Goal: Complete application form

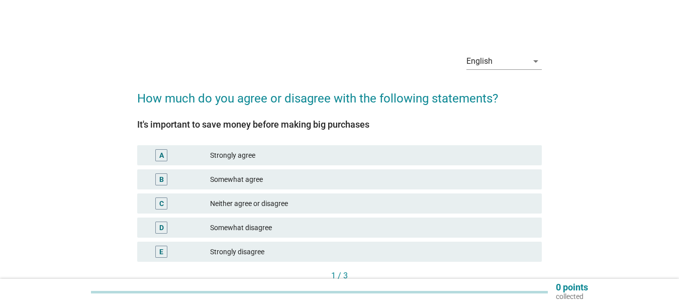
click at [219, 153] on div "Strongly agree" at bounding box center [372, 155] width 324 height 12
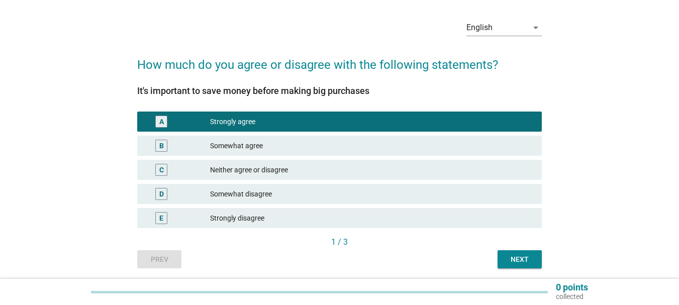
scroll to position [68, 0]
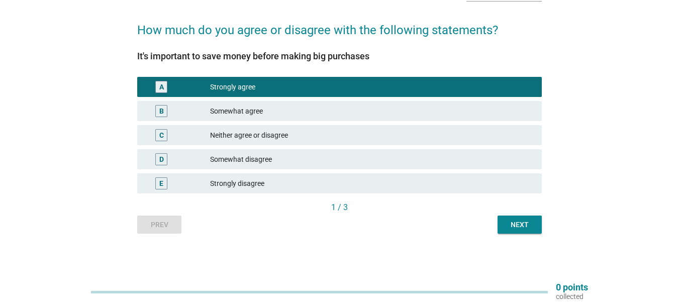
click at [501, 224] on button "Next" at bounding box center [520, 225] width 44 height 18
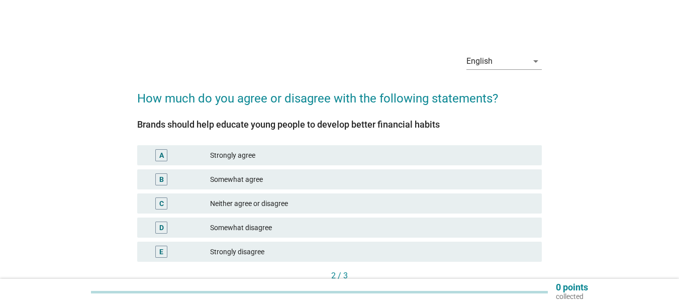
click at [282, 147] on div "A Strongly agree" at bounding box center [339, 155] width 405 height 20
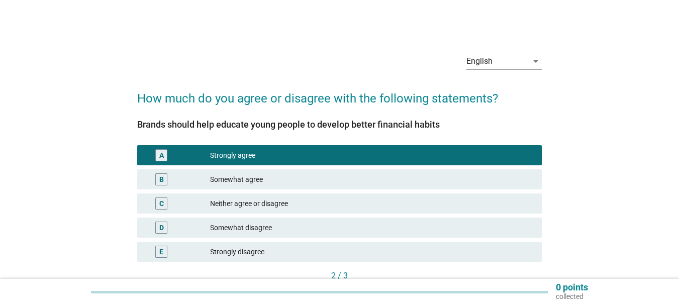
click at [577, 295] on p "collected" at bounding box center [572, 296] width 32 height 9
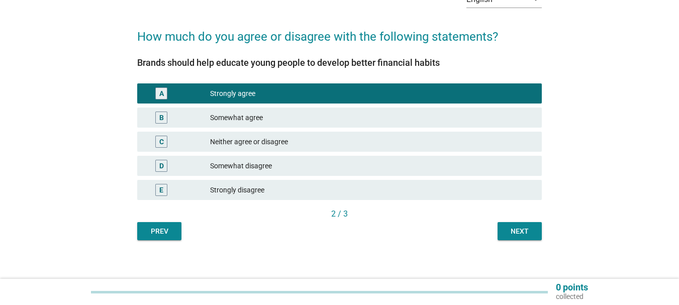
scroll to position [68, 0]
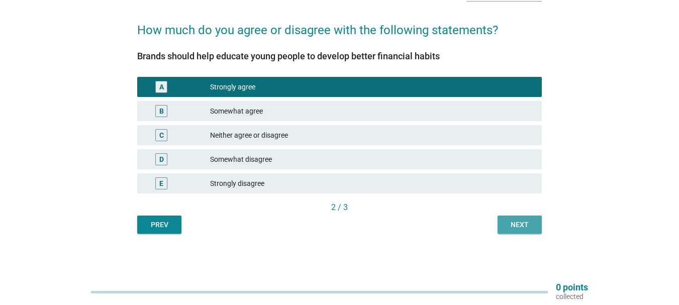
click at [527, 226] on div "Next" at bounding box center [520, 225] width 28 height 11
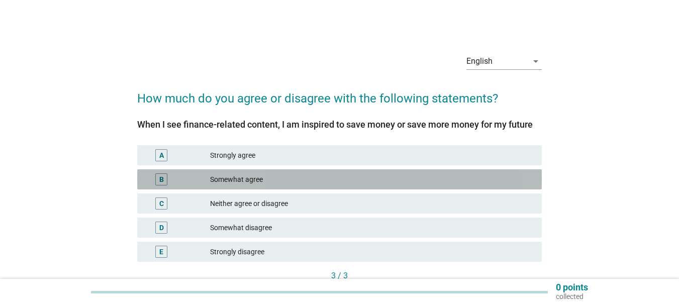
click at [252, 188] on div "B Somewhat agree" at bounding box center [339, 179] width 405 height 20
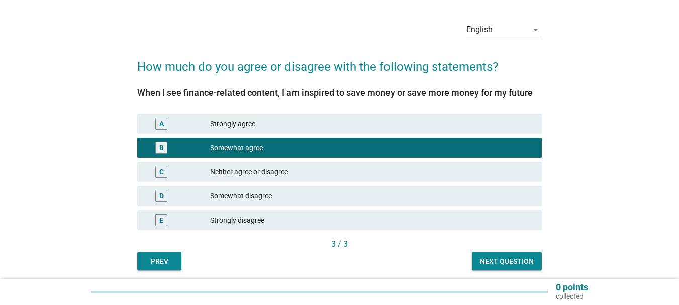
scroll to position [68, 0]
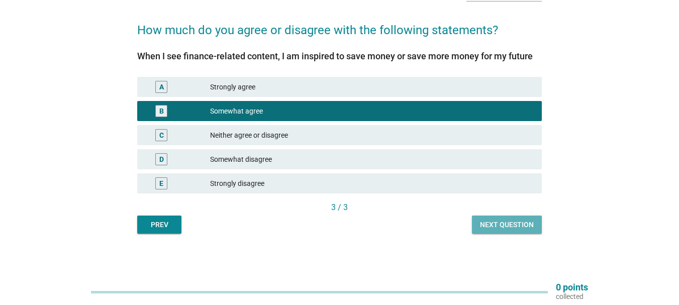
click at [528, 227] on div "Next question" at bounding box center [507, 225] width 54 height 11
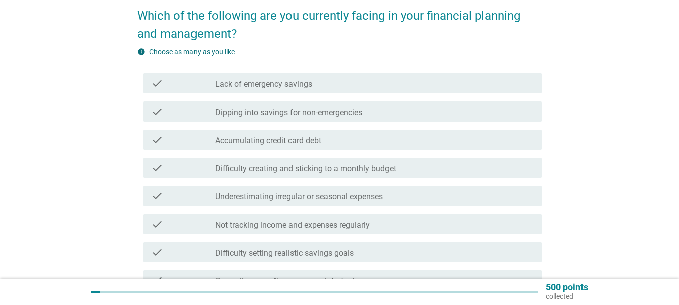
scroll to position [101, 0]
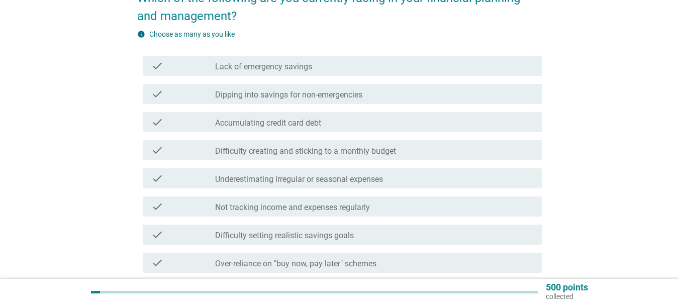
click at [384, 204] on div "check_box_outline_blank Not tracking income and expenses regularly" at bounding box center [374, 207] width 319 height 12
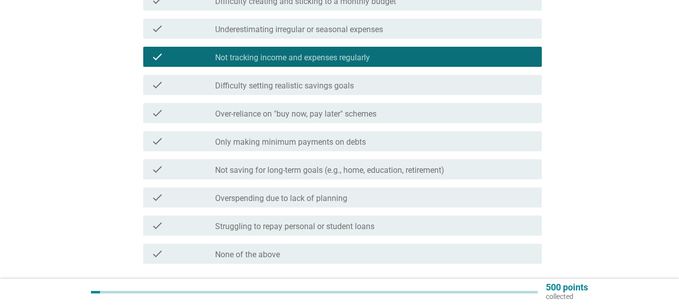
scroll to position [251, 0]
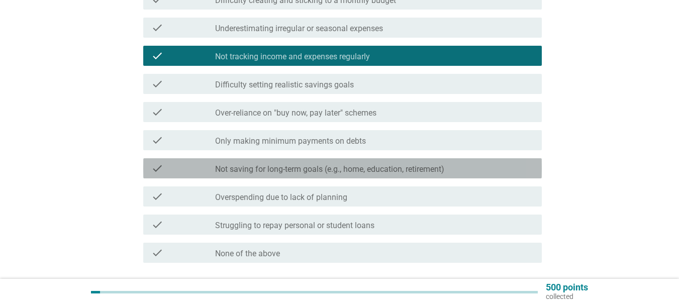
click at [406, 167] on label "Not saving for long-term goals (e.g., home, education, retirement)" at bounding box center [329, 169] width 229 height 10
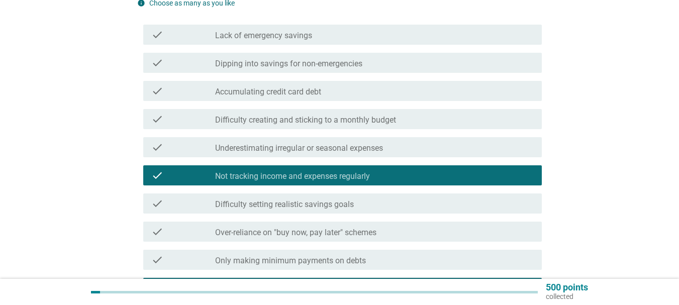
scroll to position [128, 0]
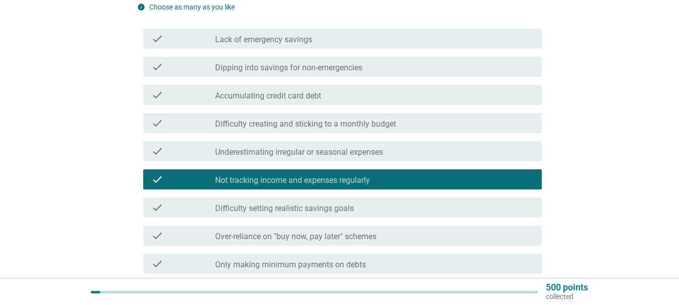
click at [381, 65] on div "check_box_outline_blank Dipping into savings for non-emergencies" at bounding box center [374, 67] width 319 height 12
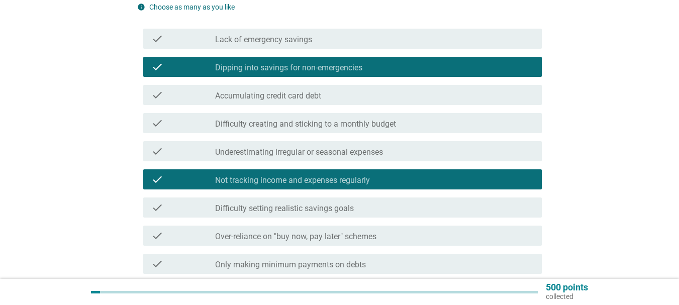
click at [390, 69] on div "check_box_outline_blank Dipping into savings for non-emergencies" at bounding box center [374, 67] width 319 height 12
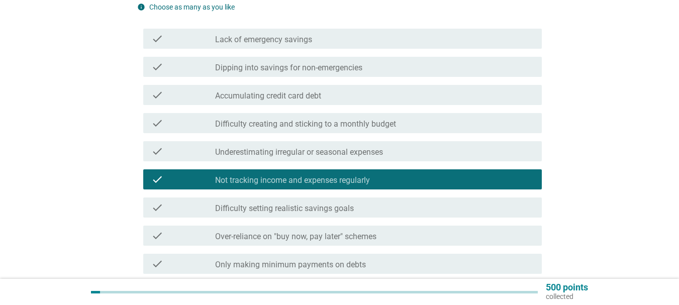
click at [397, 41] on div "check_box_outline_blank Lack of emergency savings" at bounding box center [374, 39] width 319 height 12
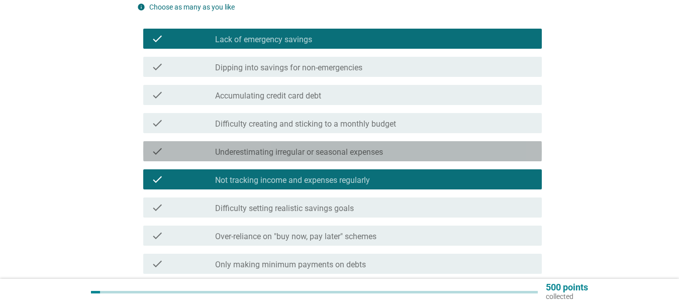
click at [452, 157] on div "check check_box_outline_blank Underestimating irregular or seasonal expenses" at bounding box center [342, 151] width 399 height 20
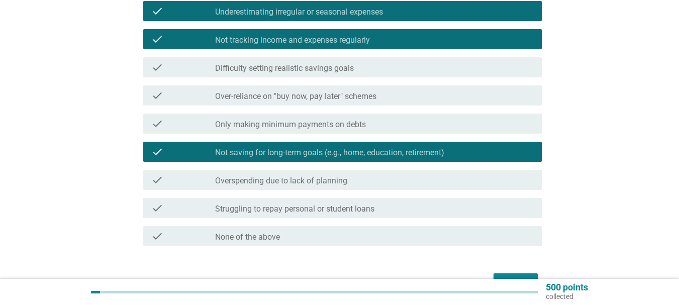
scroll to position [329, 0]
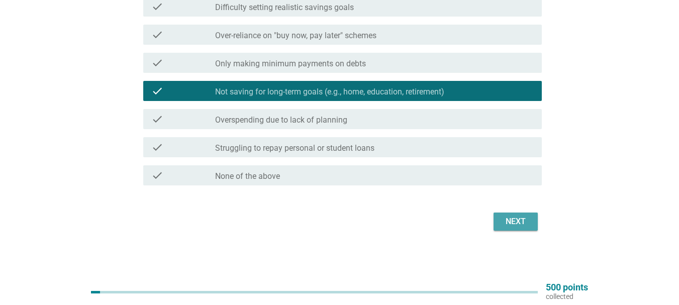
click at [520, 223] on div "Next" at bounding box center [516, 222] width 28 height 12
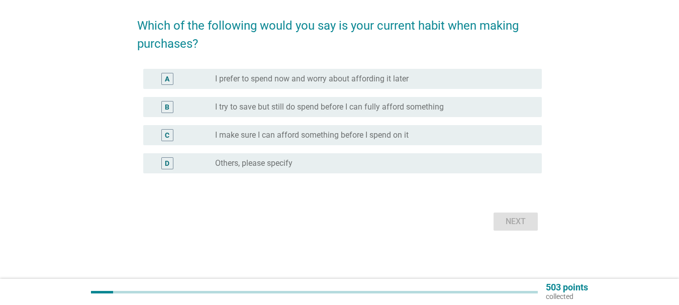
scroll to position [0, 0]
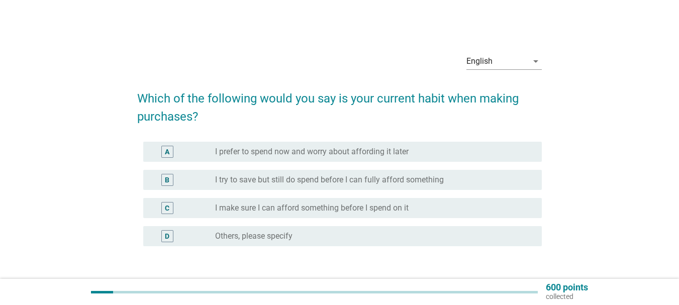
click at [265, 185] on div "radio_button_unchecked I try to save but still do spend before I can fully affo…" at bounding box center [374, 180] width 319 height 12
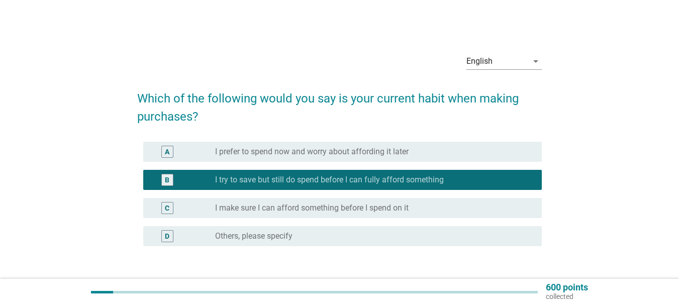
click at [474, 205] on div "radio_button_unchecked I make sure I can afford something before I spend on it" at bounding box center [370, 208] width 311 height 10
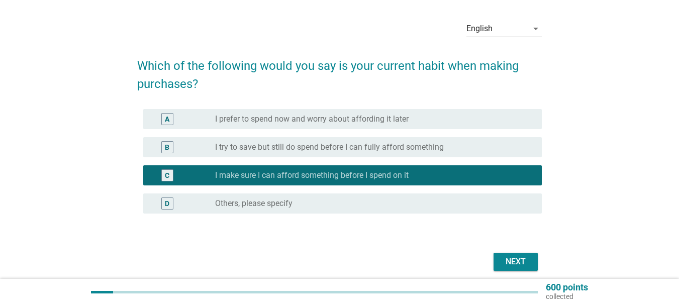
scroll to position [50, 0]
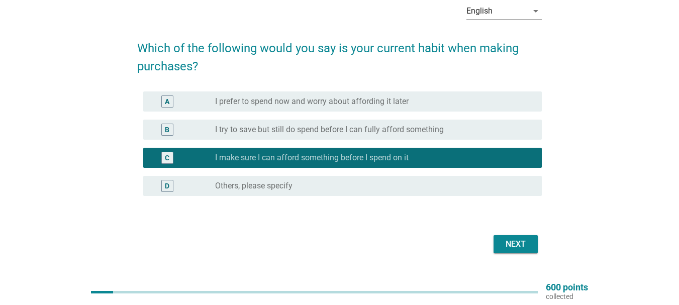
click at [521, 241] on div "Next" at bounding box center [516, 244] width 28 height 12
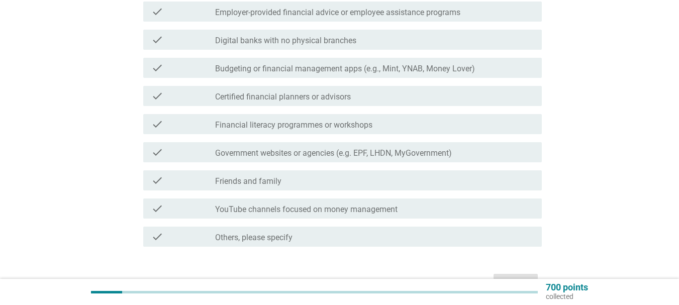
scroll to position [101, 0]
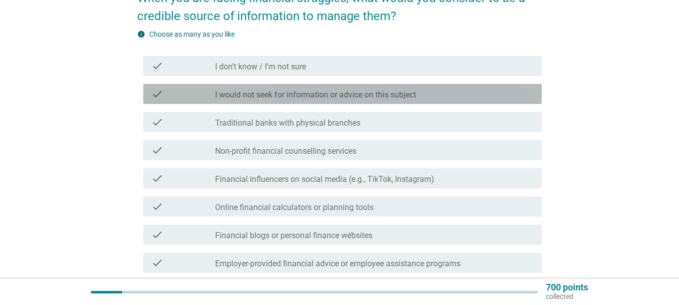
click at [340, 96] on label "I would not seek for information or advice on this subject" at bounding box center [315, 95] width 201 height 10
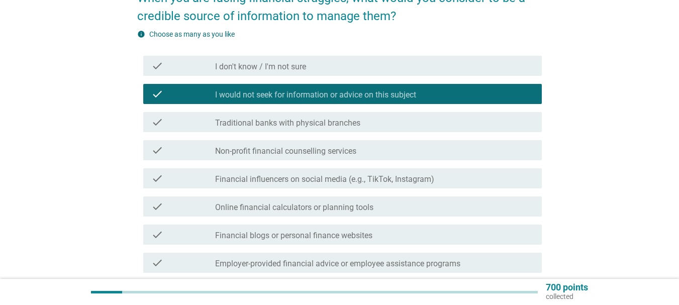
scroll to position [151, 0]
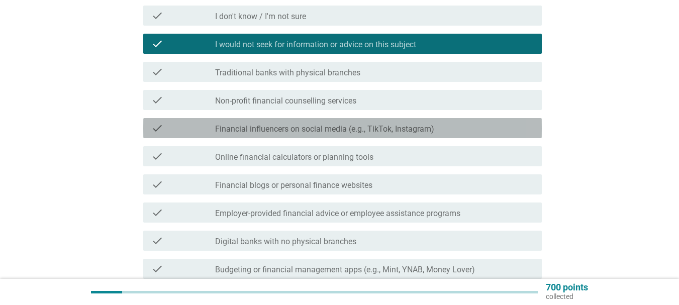
click at [352, 132] on label "Financial influencers on social media (e.g., TikTok, Instagram)" at bounding box center [324, 129] width 219 height 10
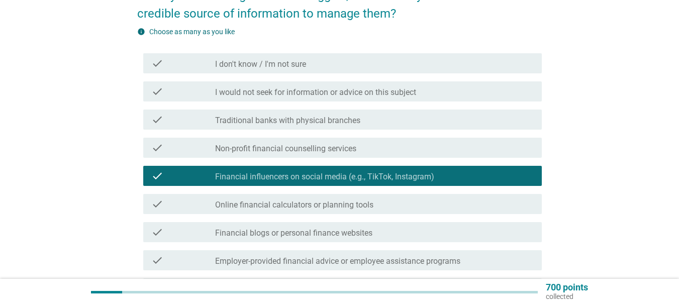
scroll to position [50, 0]
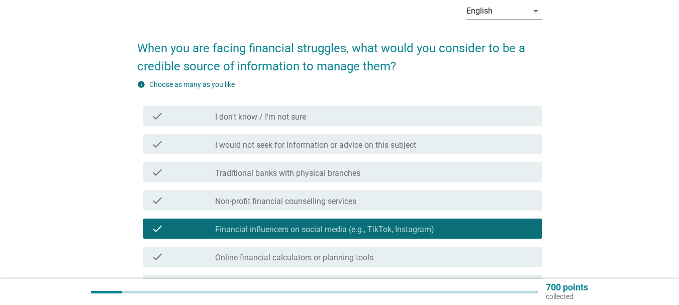
click at [345, 146] on label "I would not seek for information or advice on this subject" at bounding box center [315, 145] width 201 height 10
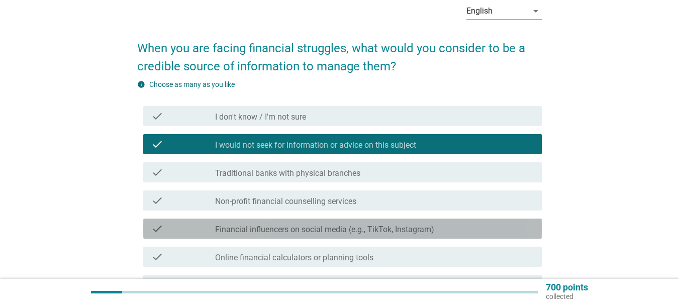
click at [331, 230] on label "Financial influencers on social media (e.g., TikTok, Instagram)" at bounding box center [324, 230] width 219 height 10
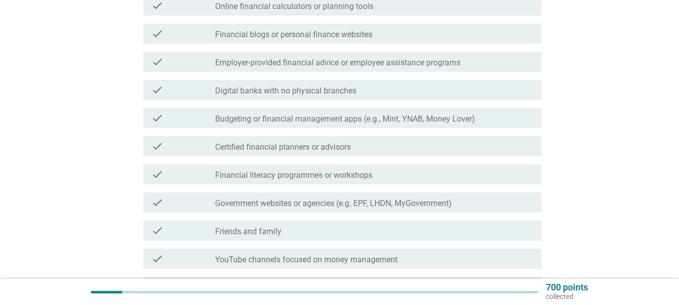
scroll to position [352, 0]
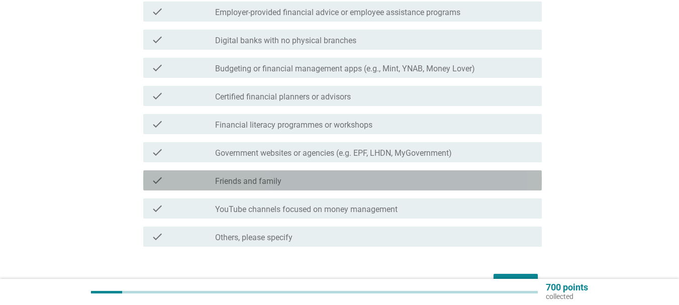
click at [293, 183] on div "check_box_outline_blank Friends and family" at bounding box center [374, 180] width 319 height 12
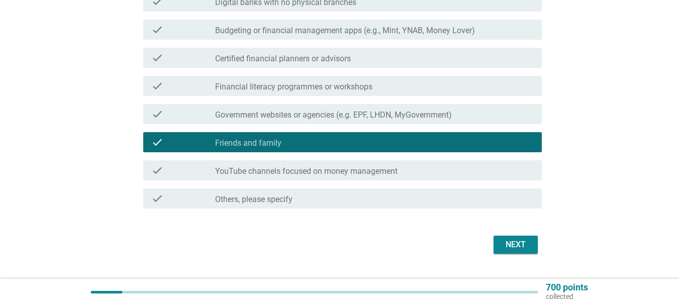
scroll to position [402, 0]
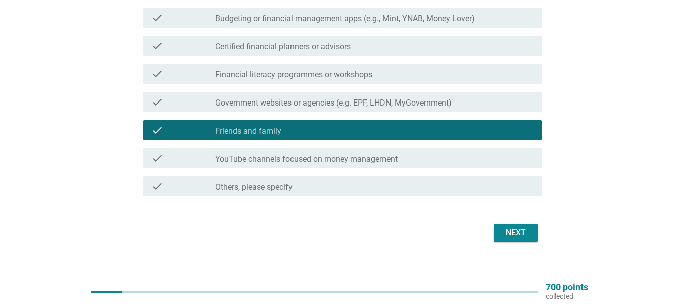
click at [510, 238] on div "Next" at bounding box center [516, 233] width 28 height 12
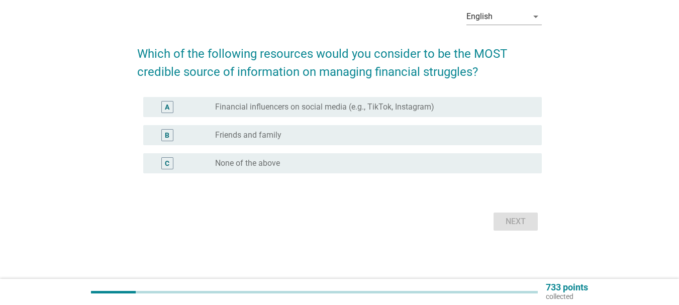
scroll to position [0, 0]
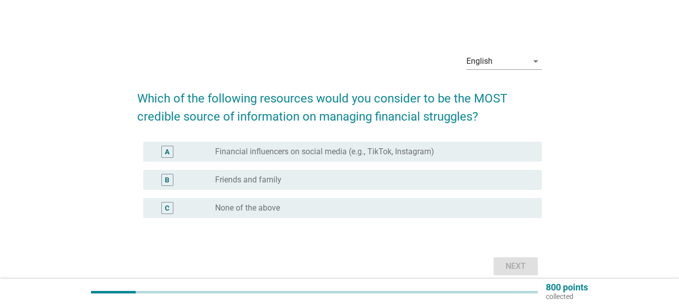
click at [369, 170] on div "B radio_button_unchecked Friends and family" at bounding box center [342, 180] width 399 height 20
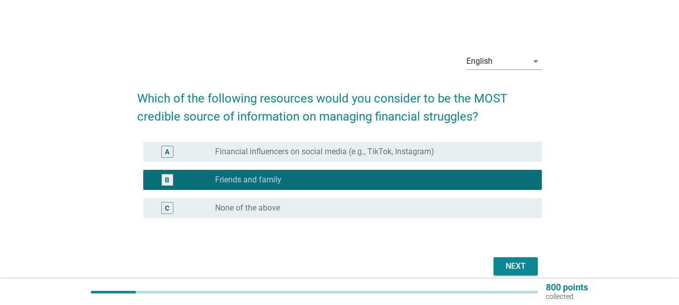
click at [507, 272] on div "Next" at bounding box center [516, 266] width 28 height 12
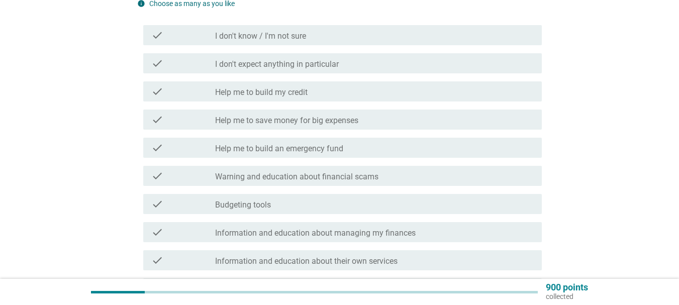
scroll to position [151, 0]
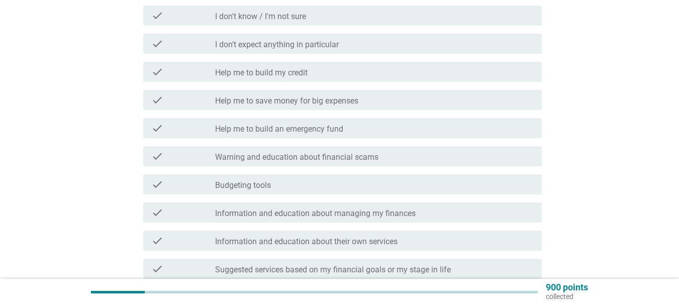
click at [338, 97] on label "Help me to save money for big expenses" at bounding box center [286, 101] width 143 height 10
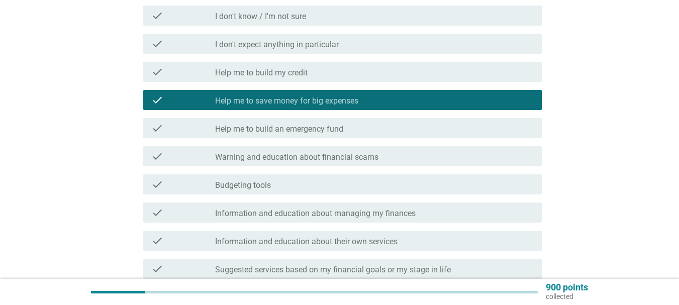
click at [344, 135] on div "check check_box_outline_blank Help me to build an emergency fund" at bounding box center [342, 128] width 399 height 20
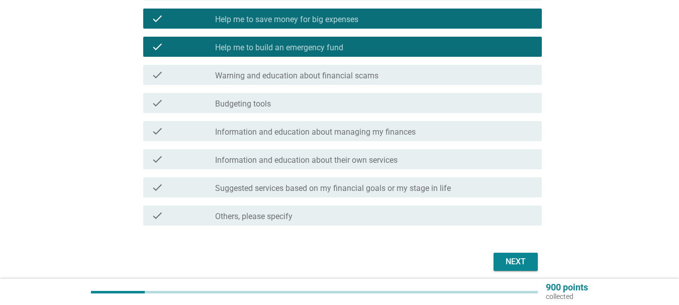
scroll to position [251, 0]
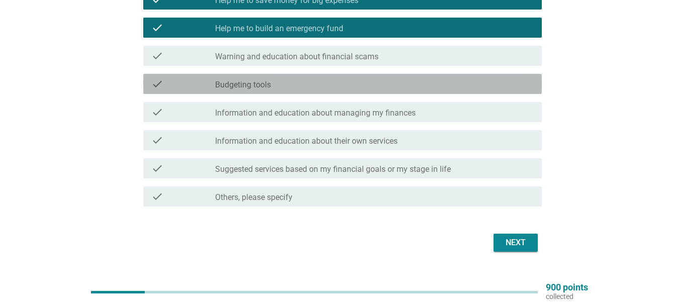
click at [360, 85] on div "check_box_outline_blank Budgeting tools" at bounding box center [374, 84] width 319 height 12
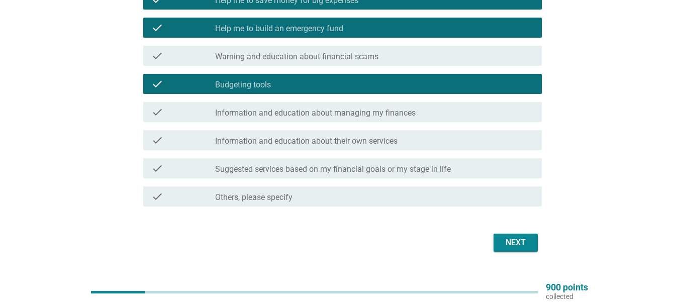
click at [528, 237] on div "Next" at bounding box center [516, 243] width 28 height 12
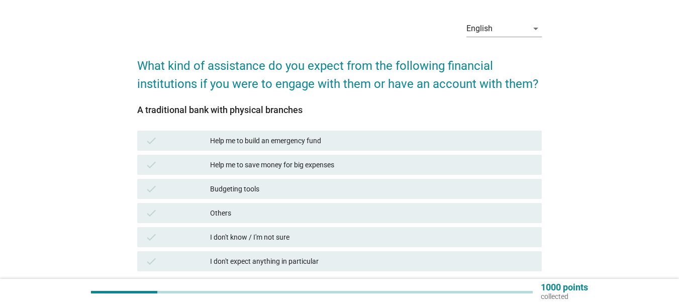
scroll to position [50, 0]
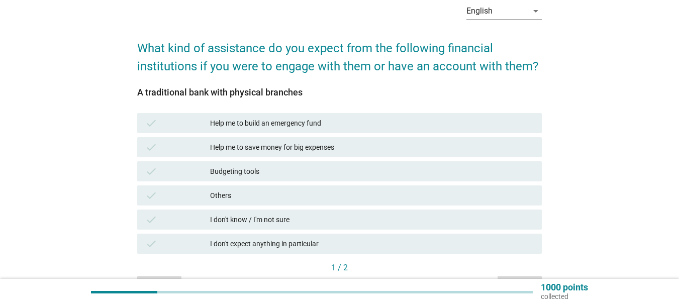
click at [347, 144] on div "Help me to save money for big expenses" at bounding box center [372, 147] width 324 height 12
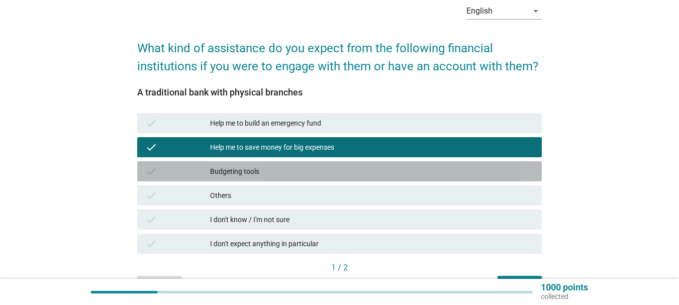
click at [342, 171] on div "Budgeting tools" at bounding box center [372, 171] width 324 height 12
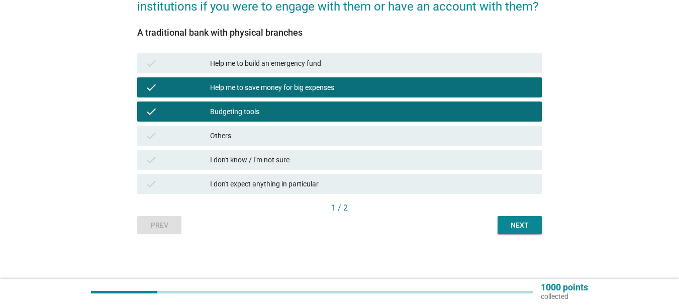
scroll to position [111, 0]
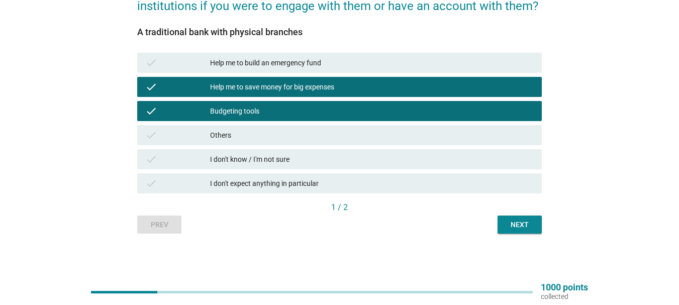
click at [520, 226] on div "Next" at bounding box center [520, 225] width 28 height 11
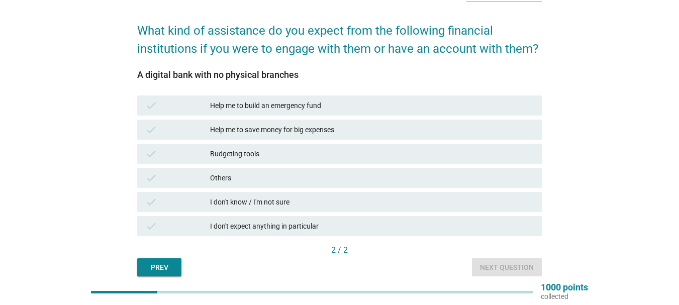
scroll to position [50, 0]
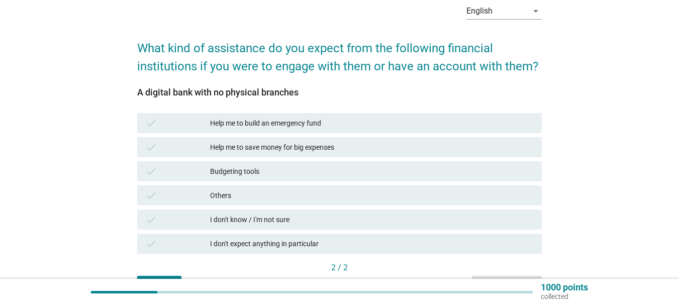
click at [282, 173] on div "Budgeting tools" at bounding box center [372, 171] width 324 height 12
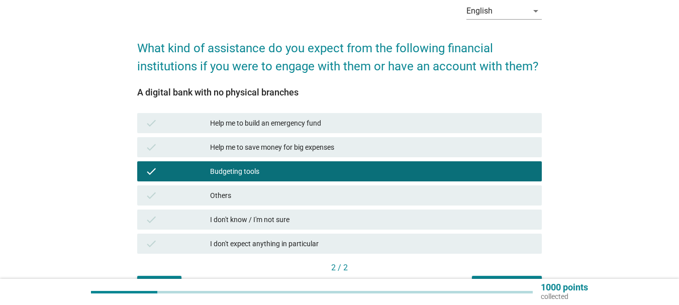
click at [333, 140] on div "check Help me to save money for big expenses" at bounding box center [339, 147] width 405 height 20
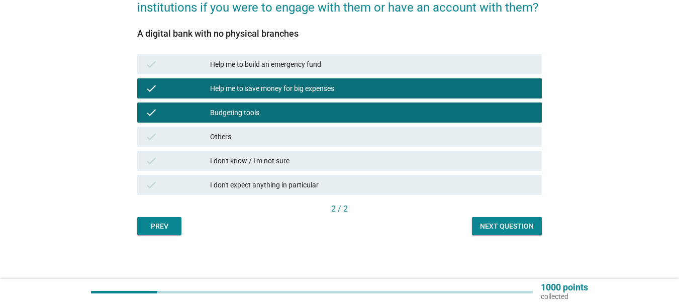
scroll to position [111, 0]
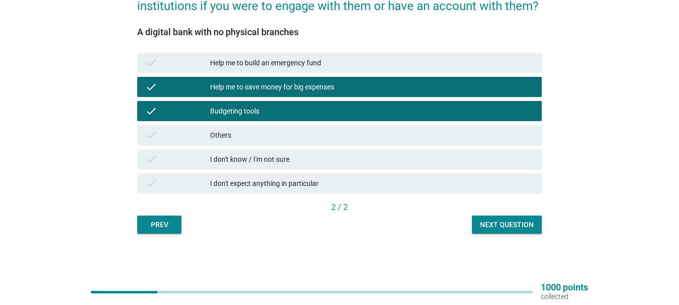
click at [481, 226] on div "Next question" at bounding box center [507, 225] width 54 height 11
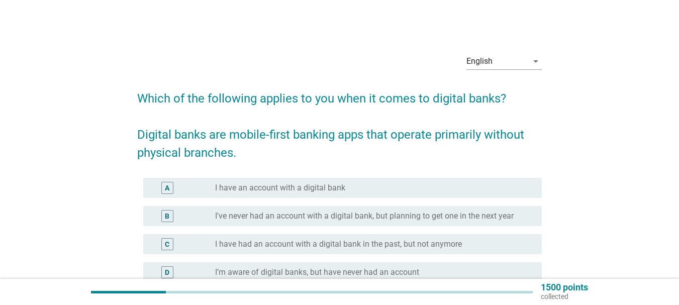
scroll to position [50, 0]
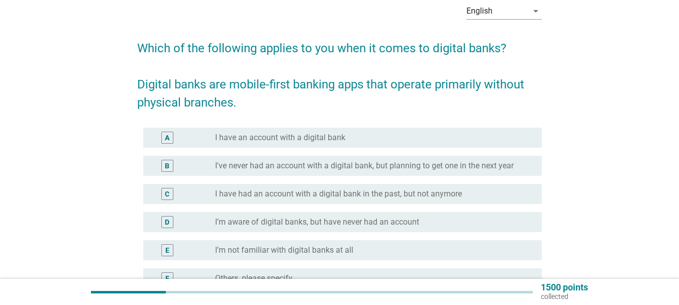
click at [357, 134] on div "radio_button_unchecked I have an account with a digital bank" at bounding box center [370, 138] width 311 height 10
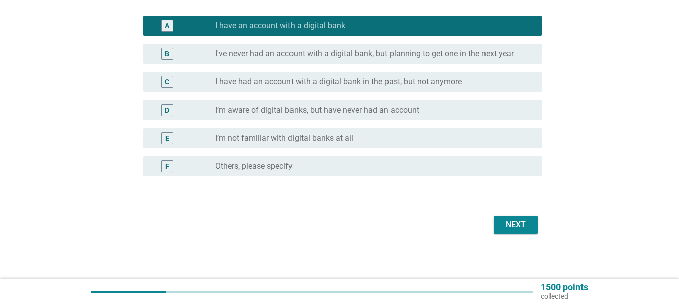
scroll to position [165, 0]
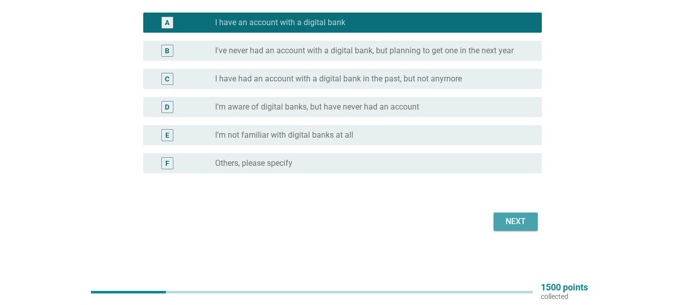
click at [522, 225] on div "Next" at bounding box center [516, 222] width 28 height 12
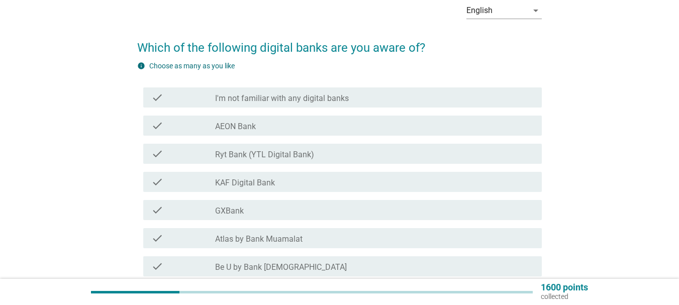
scroll to position [50, 0]
click at [331, 120] on div "check check_box_outline_blank AEON Bank" at bounding box center [342, 126] width 399 height 20
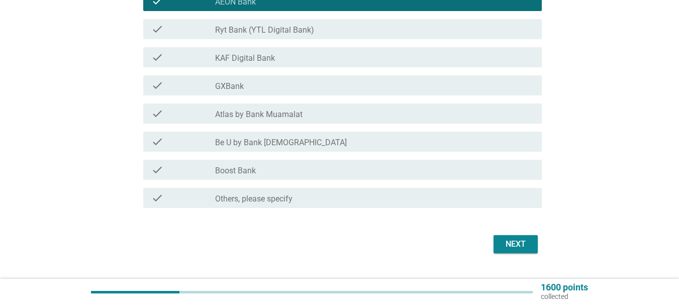
scroll to position [198, 0]
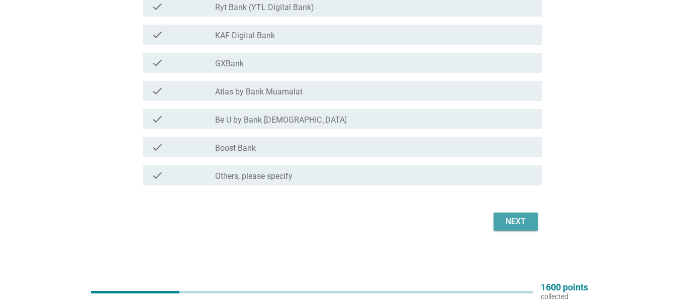
click at [511, 221] on div "Next" at bounding box center [516, 222] width 28 height 12
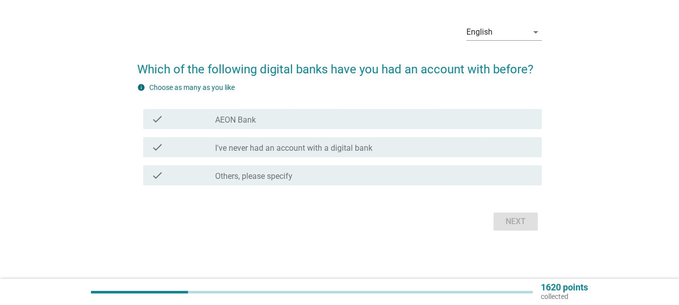
scroll to position [0, 0]
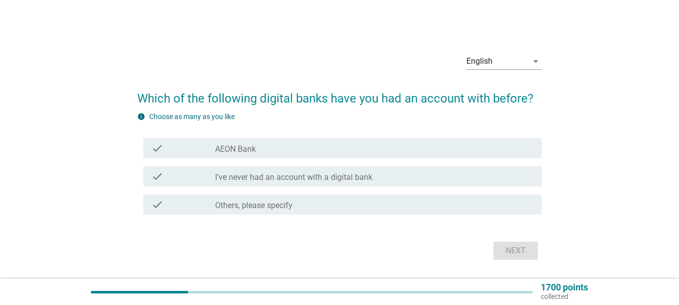
click at [390, 176] on div "check_box_outline_blank I've never had an account with a digital bank" at bounding box center [374, 176] width 319 height 12
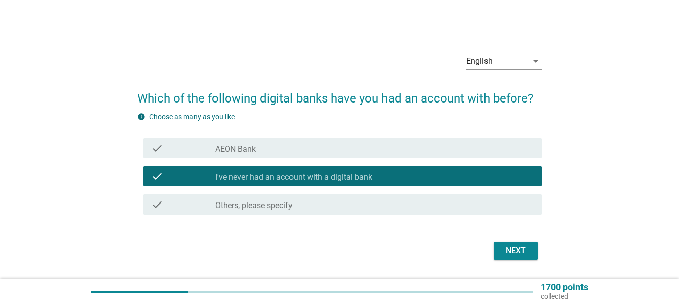
click at [449, 201] on div "check_box Others, please specify" at bounding box center [374, 205] width 319 height 12
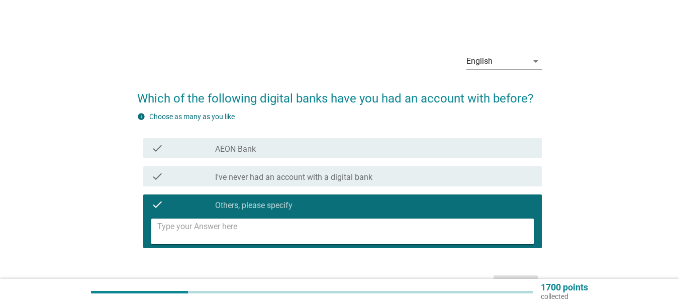
click at [360, 234] on textarea at bounding box center [345, 232] width 377 height 26
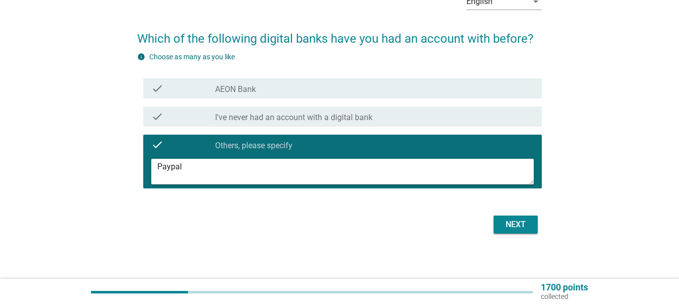
scroll to position [63, 0]
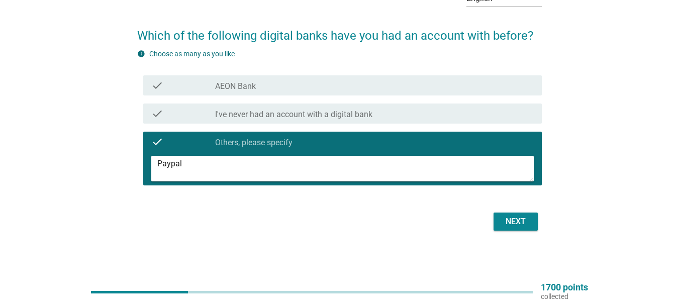
type textarea "Paypal"
click at [532, 219] on button "Next" at bounding box center [516, 222] width 44 height 18
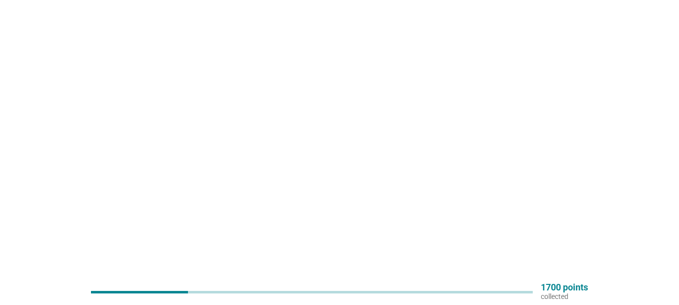
scroll to position [0, 0]
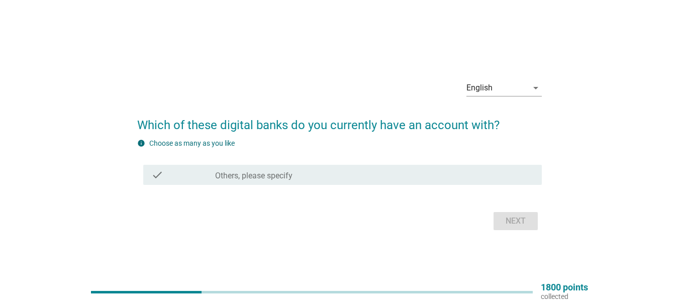
click at [453, 170] on div "check_box Others, please specify" at bounding box center [374, 175] width 319 height 12
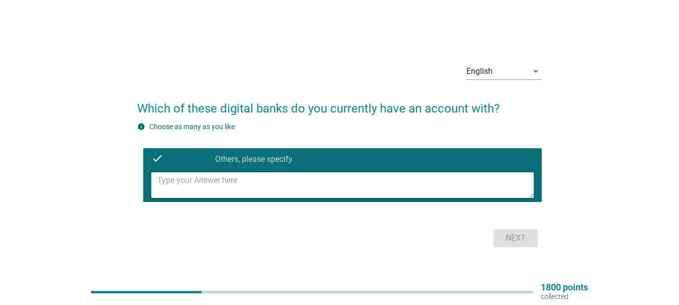
click at [317, 183] on textarea at bounding box center [345, 185] width 377 height 26
type textarea "Paypal"
click at [521, 242] on div "Next" at bounding box center [516, 238] width 28 height 12
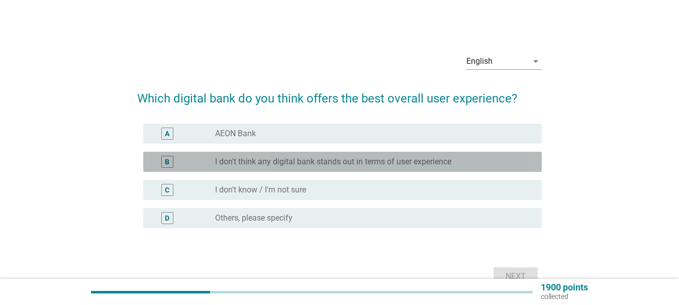
click at [373, 160] on label "I don't think any digital bank stands out in terms of user experience" at bounding box center [333, 162] width 236 height 10
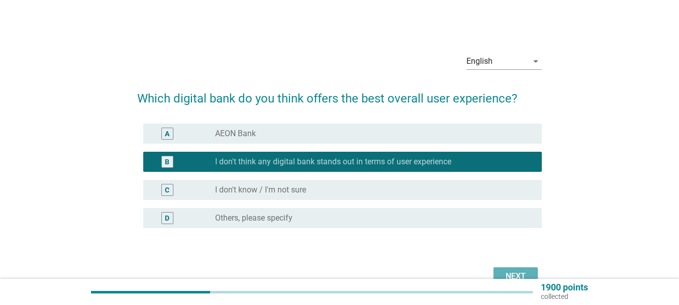
click at [508, 270] on div "Next" at bounding box center [516, 276] width 28 height 12
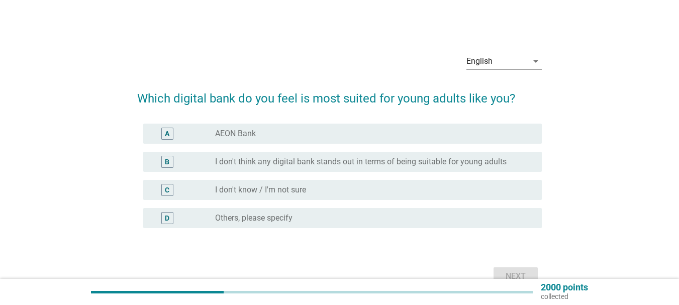
click at [339, 130] on div "radio_button_unchecked AEON Bank" at bounding box center [370, 134] width 311 height 10
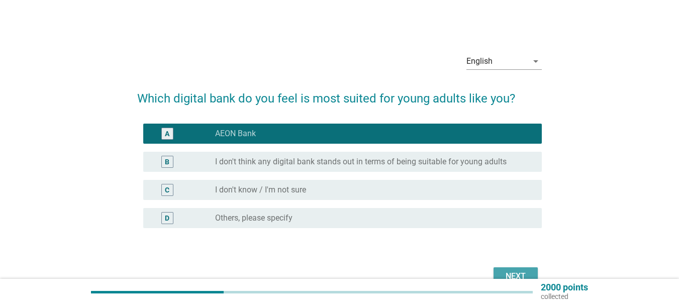
click at [515, 274] on div "Next" at bounding box center [516, 276] width 28 height 12
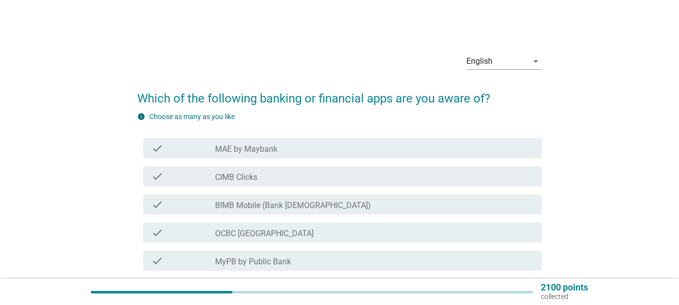
click at [328, 143] on div "check_box_outline_blank MAE by Maybank" at bounding box center [374, 148] width 319 height 12
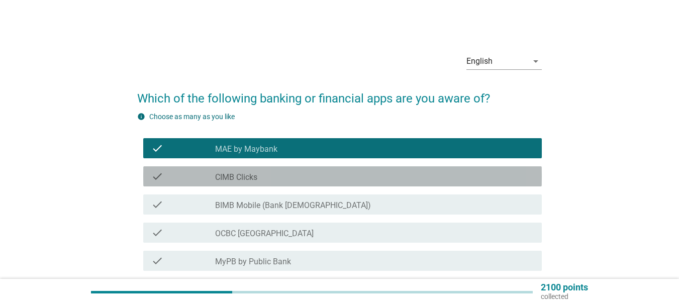
click at [326, 179] on div "check_box_outline_blank CIMB Clicks" at bounding box center [374, 176] width 319 height 12
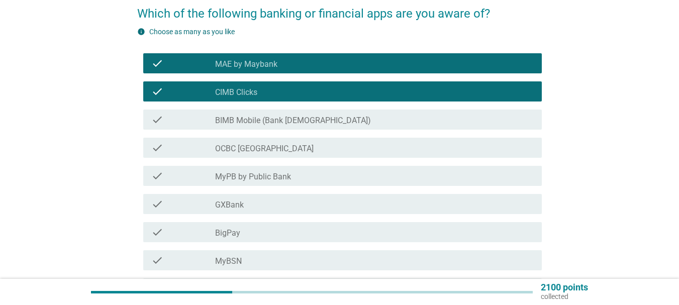
scroll to position [101, 0]
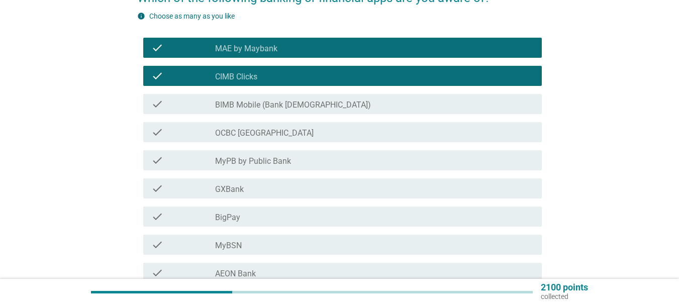
click at [287, 217] on div "check_box_outline_blank BigPay" at bounding box center [374, 217] width 319 height 12
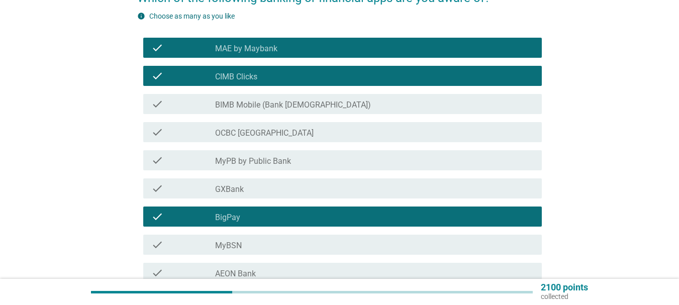
click at [290, 239] on div "check_box_outline_blank MyBSN" at bounding box center [374, 245] width 319 height 12
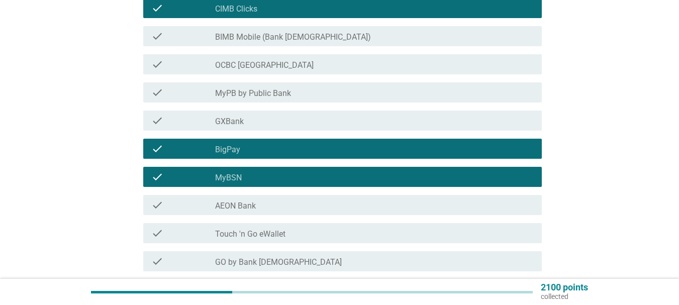
scroll to position [151, 0]
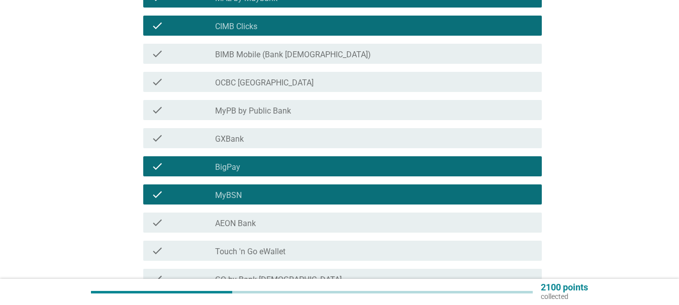
click at [301, 60] on div "check check_box_outline_blank BIMB Mobile (Bank [DEMOGRAPHIC_DATA])" at bounding box center [342, 54] width 399 height 20
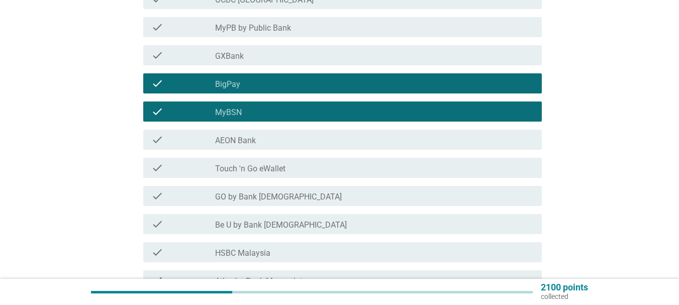
scroll to position [251, 0]
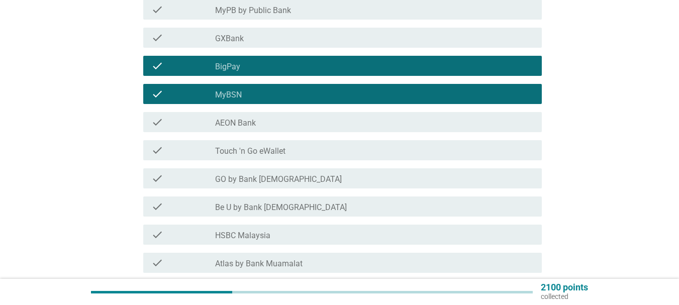
click at [291, 150] on div "check_box_outline_blank Touch 'n Go eWallet" at bounding box center [374, 150] width 319 height 12
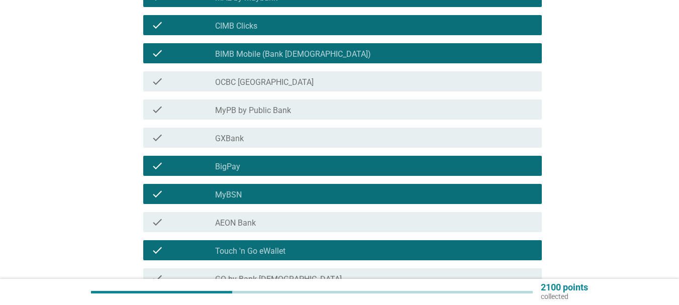
scroll to position [151, 0]
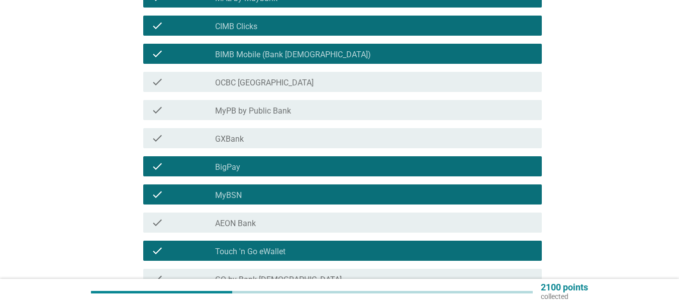
click at [279, 55] on label "BIMB Mobile (Bank [DEMOGRAPHIC_DATA])" at bounding box center [293, 55] width 156 height 10
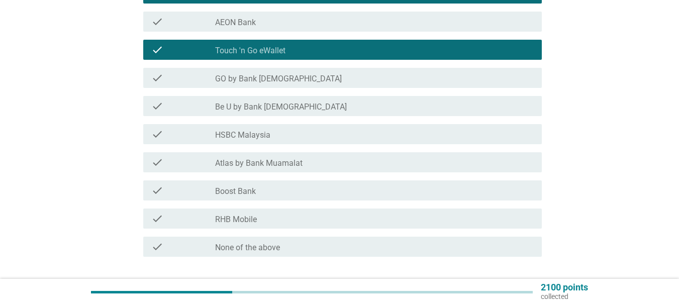
scroll to position [402, 0]
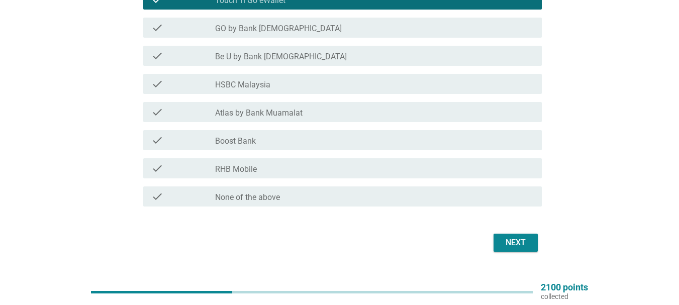
click at [513, 246] on div "Next" at bounding box center [516, 243] width 28 height 12
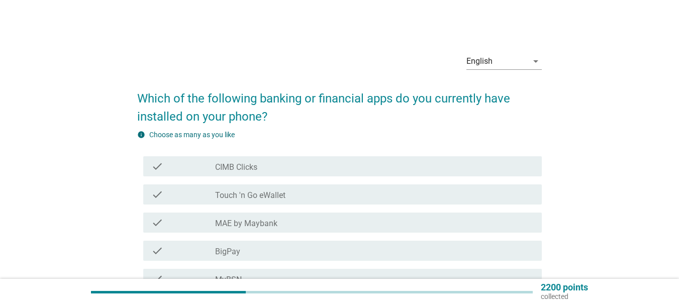
click at [285, 219] on div "check_box_outline_blank MAE by Maybank" at bounding box center [374, 223] width 319 height 12
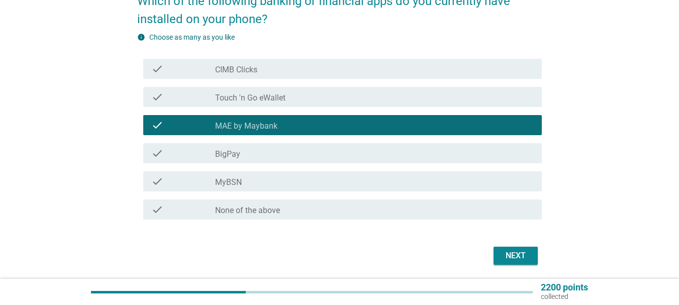
scroll to position [101, 0]
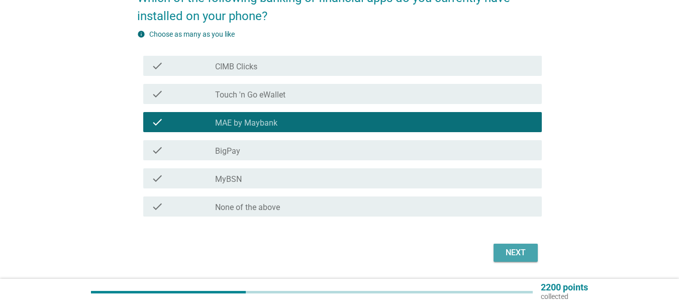
click at [511, 249] on div "Next" at bounding box center [516, 253] width 28 height 12
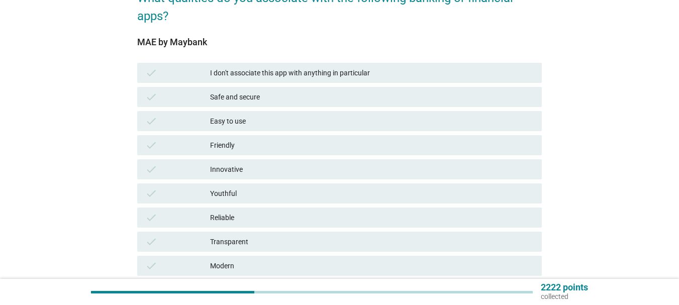
scroll to position [0, 0]
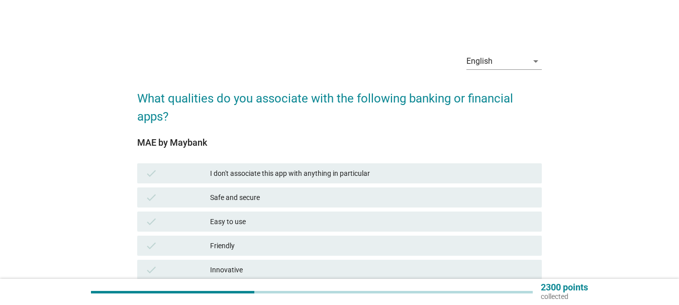
click at [320, 199] on div "Safe and secure" at bounding box center [372, 198] width 324 height 12
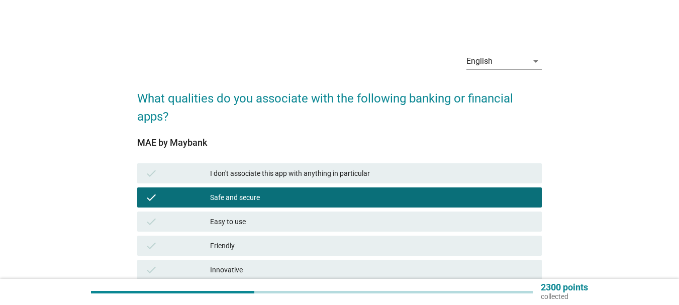
click at [318, 220] on div "Easy to use" at bounding box center [372, 222] width 324 height 12
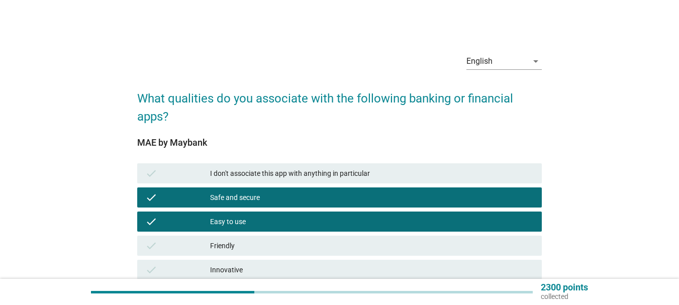
click at [313, 244] on div "Friendly" at bounding box center [372, 246] width 324 height 12
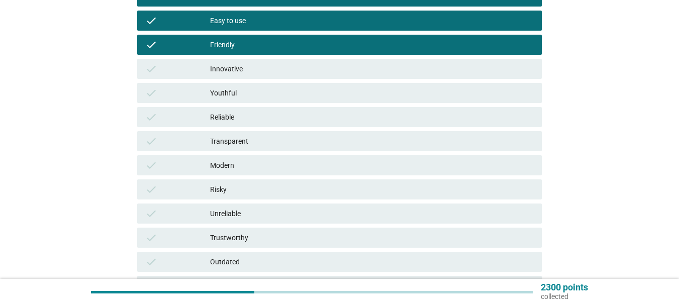
scroll to position [251, 0]
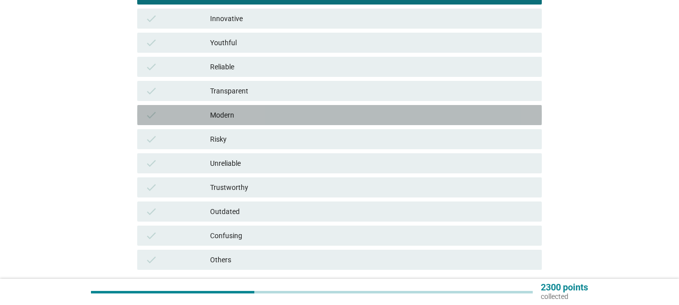
click at [283, 109] on div "Modern" at bounding box center [372, 115] width 324 height 12
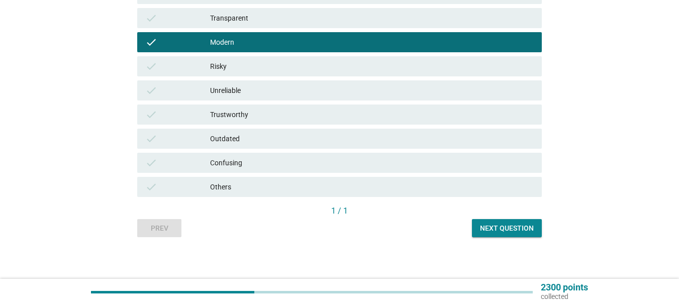
scroll to position [328, 0]
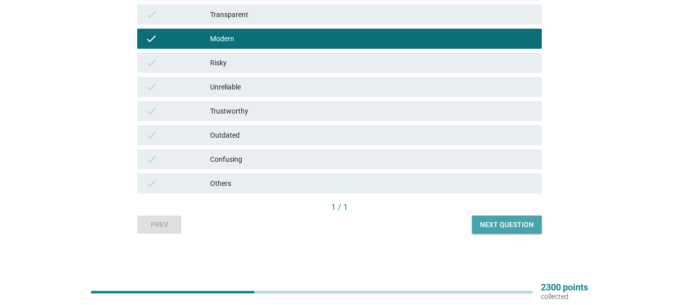
click at [498, 222] on div "Next question" at bounding box center [507, 225] width 54 height 11
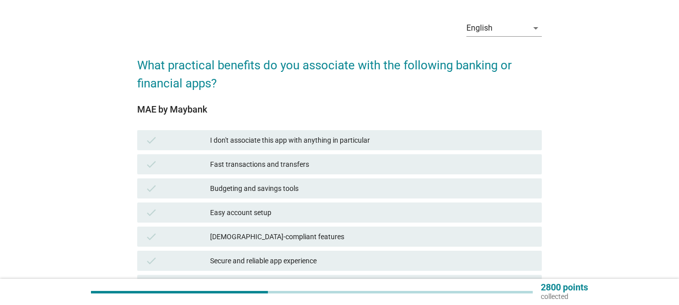
scroll to position [50, 0]
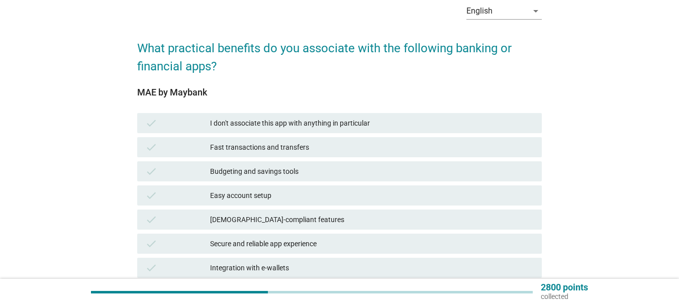
click at [309, 147] on div "Fast transactions and transfers" at bounding box center [372, 147] width 324 height 12
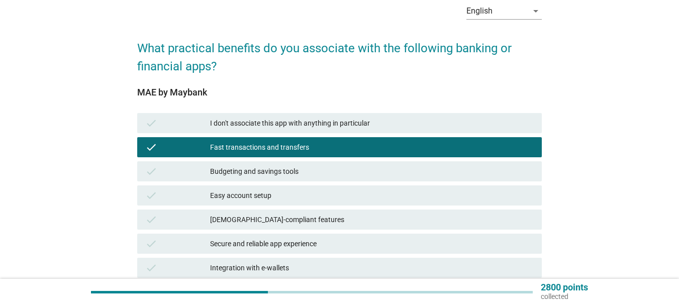
scroll to position [101, 0]
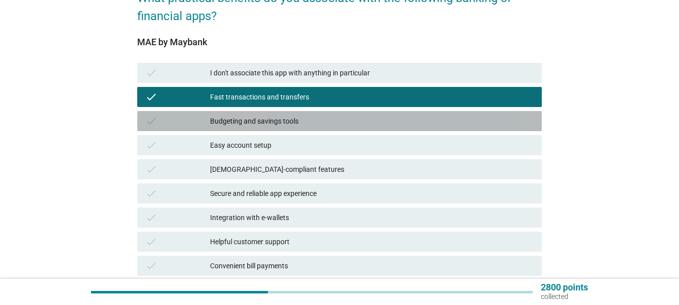
click at [313, 121] on div "Budgeting and savings tools" at bounding box center [372, 121] width 324 height 12
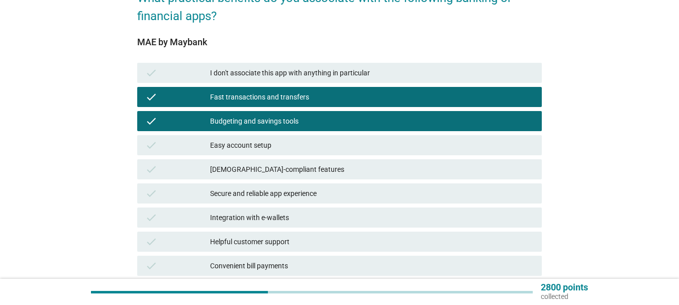
click at [302, 147] on div "Easy account setup" at bounding box center [372, 145] width 324 height 12
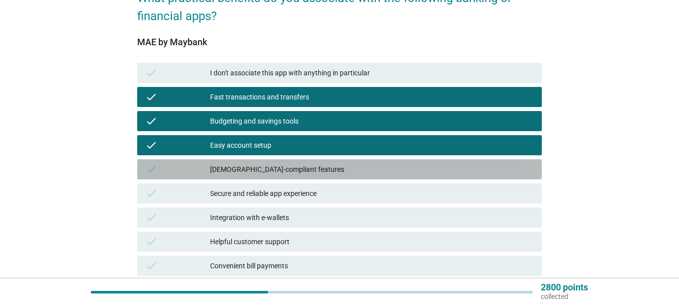
click at [295, 170] on div "[DEMOGRAPHIC_DATA]-compliant features" at bounding box center [372, 169] width 324 height 12
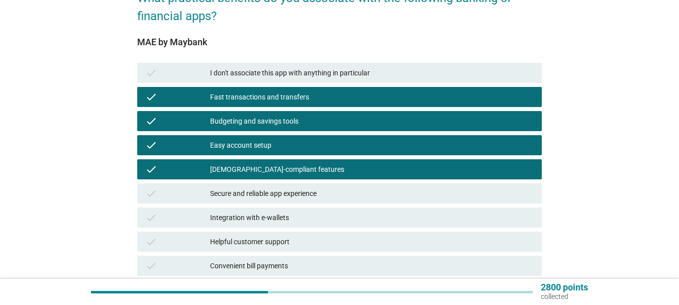
click at [292, 195] on div "Secure and reliable app experience" at bounding box center [372, 194] width 324 height 12
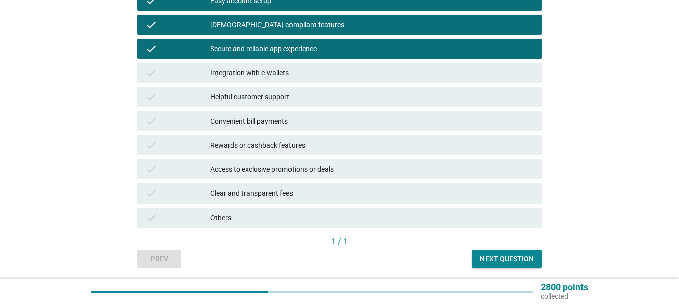
scroll to position [251, 0]
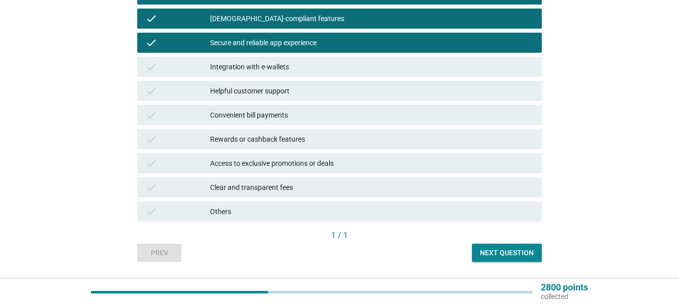
click at [522, 249] on div "Next question" at bounding box center [507, 253] width 54 height 11
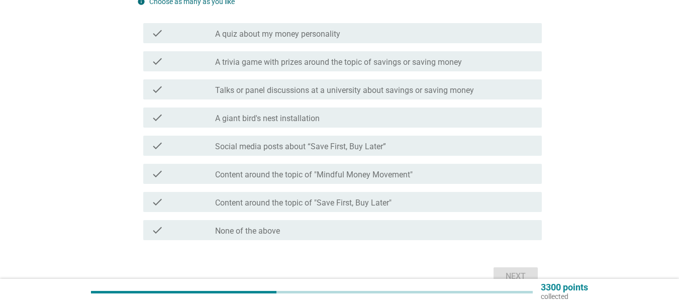
scroll to position [151, 0]
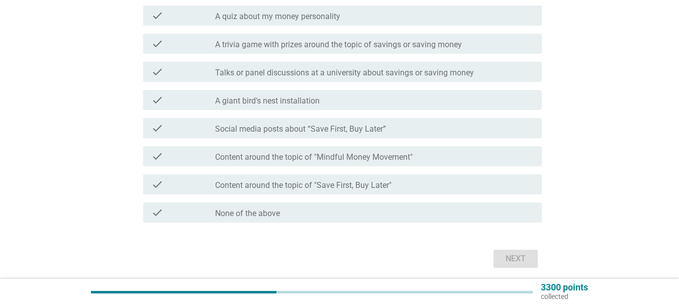
click at [359, 214] on div "check_box_outline_blank None of the above" at bounding box center [374, 213] width 319 height 12
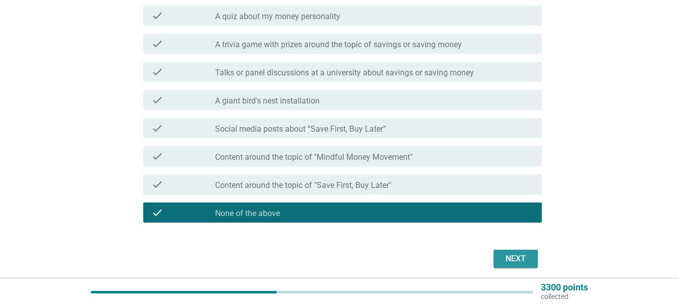
click at [504, 259] on div "Next" at bounding box center [516, 259] width 28 height 12
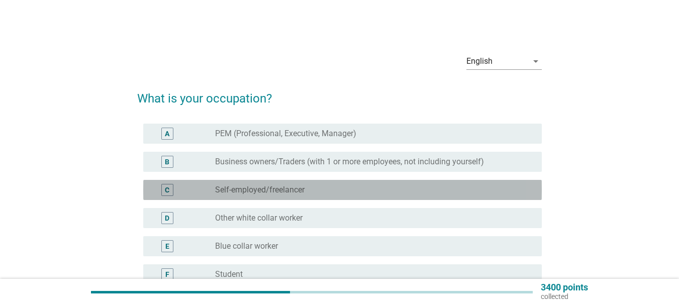
click at [403, 183] on div "C radio_button_unchecked Self-employed/freelancer" at bounding box center [342, 190] width 399 height 20
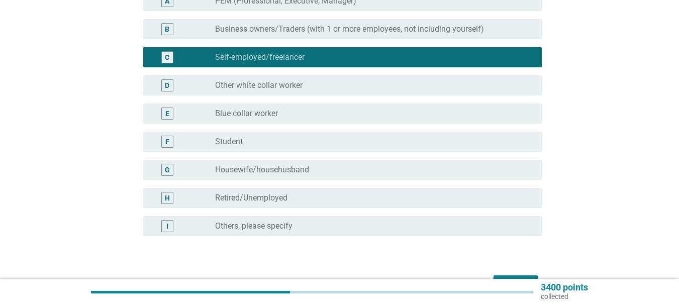
scroll to position [151, 0]
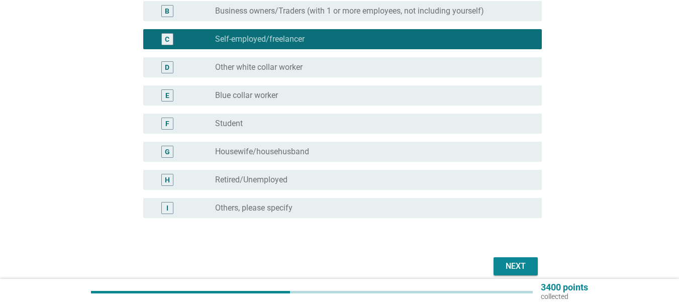
click at [523, 263] on div "Next" at bounding box center [516, 266] width 28 height 12
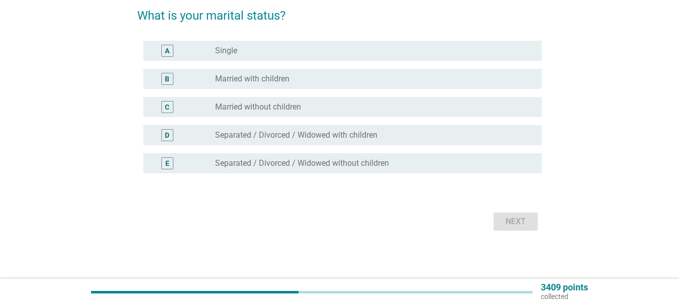
scroll to position [0, 0]
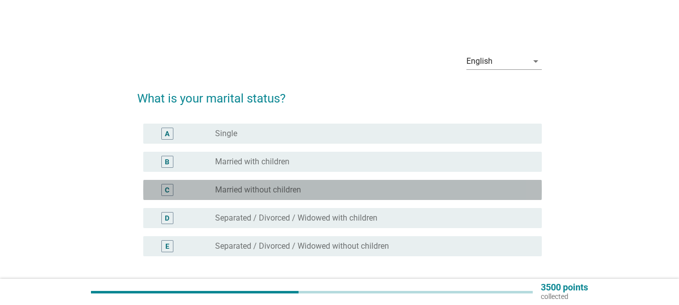
click at [331, 188] on div "radio_button_unchecked Married without children" at bounding box center [370, 190] width 311 height 10
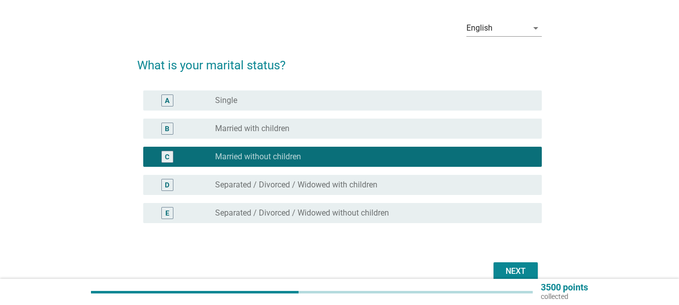
scroll to position [83, 0]
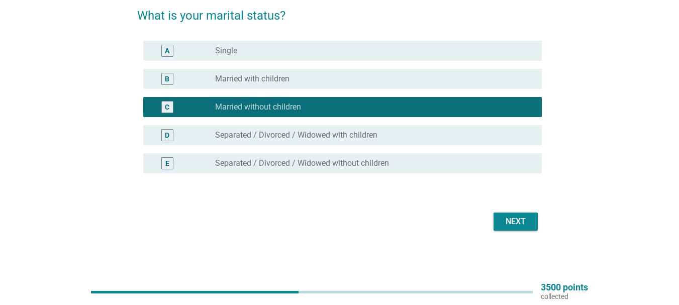
click at [519, 220] on div "Next" at bounding box center [516, 222] width 28 height 12
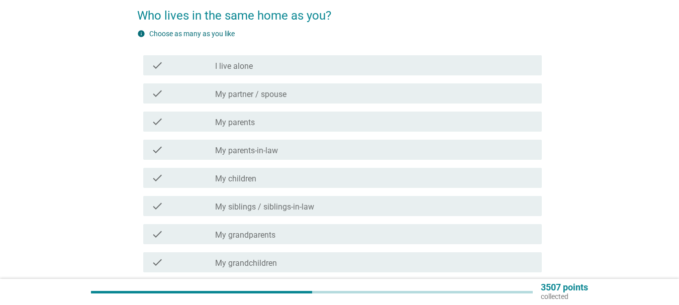
scroll to position [0, 0]
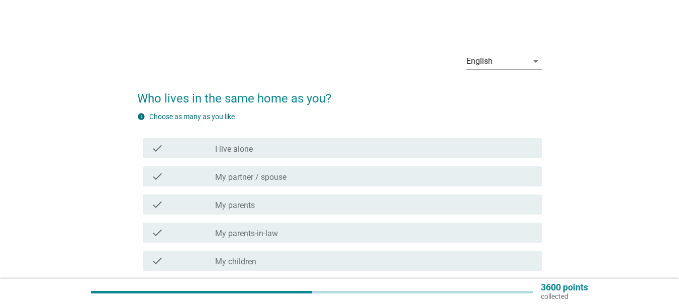
click at [293, 176] on div "check_box_outline_blank My partner / spouse" at bounding box center [374, 176] width 319 height 12
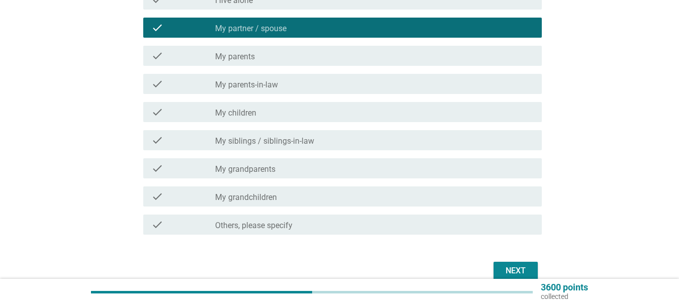
scroll to position [151, 0]
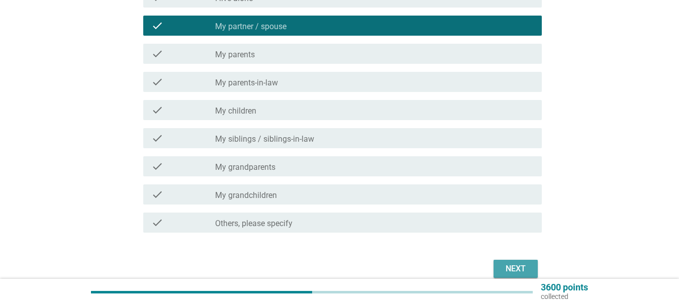
click at [522, 264] on div "Next" at bounding box center [516, 269] width 28 height 12
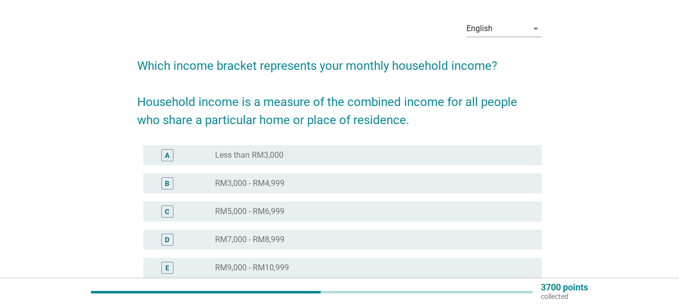
scroll to position [50, 0]
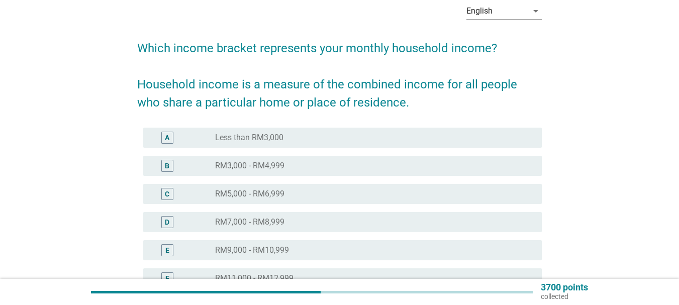
click at [291, 170] on div "radio_button_unchecked RM3,000 - RM4,999" at bounding box center [370, 166] width 311 height 10
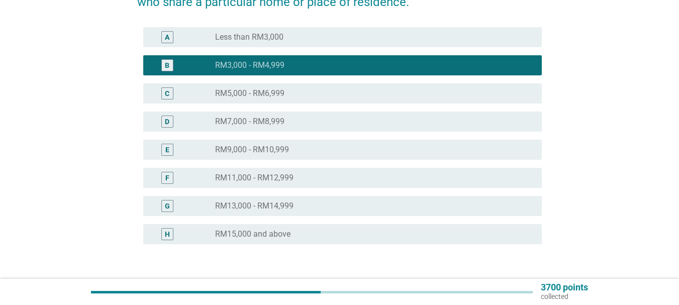
scroll to position [201, 0]
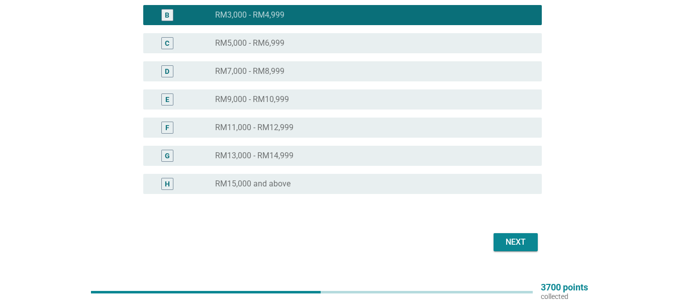
click at [522, 239] on div "Next" at bounding box center [516, 242] width 28 height 12
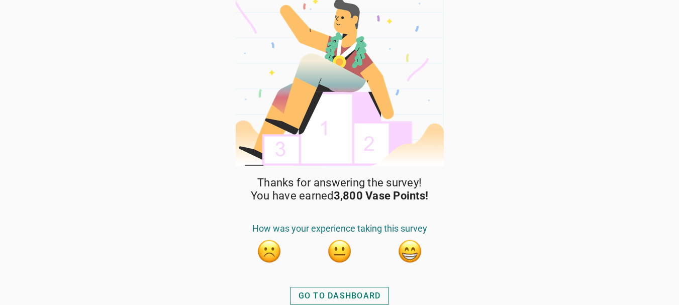
scroll to position [13, 0]
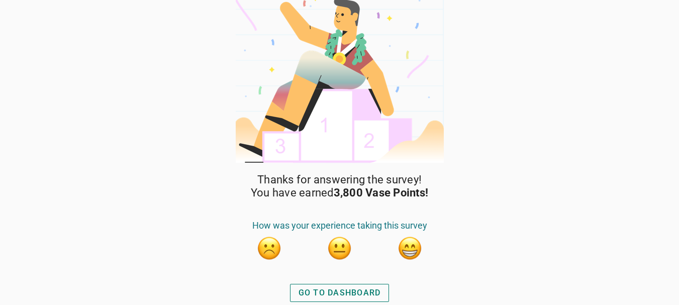
click at [376, 291] on div "GO TO DASHBOARD" at bounding box center [340, 293] width 82 height 12
